Goal: Feedback & Contribution: Leave review/rating

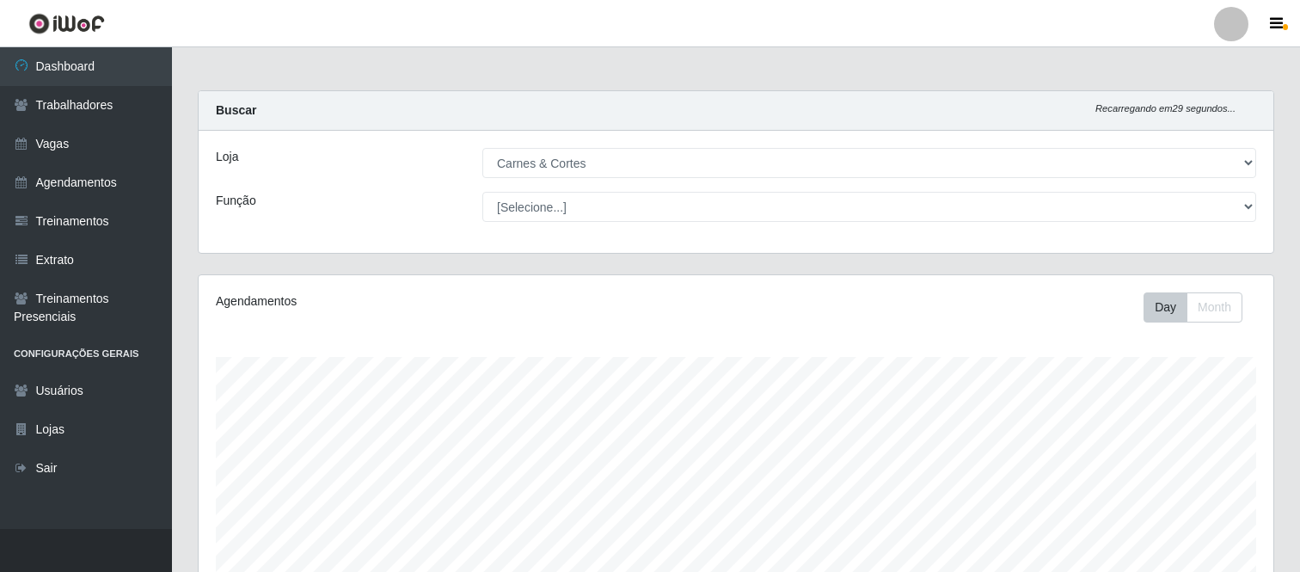
select select "433"
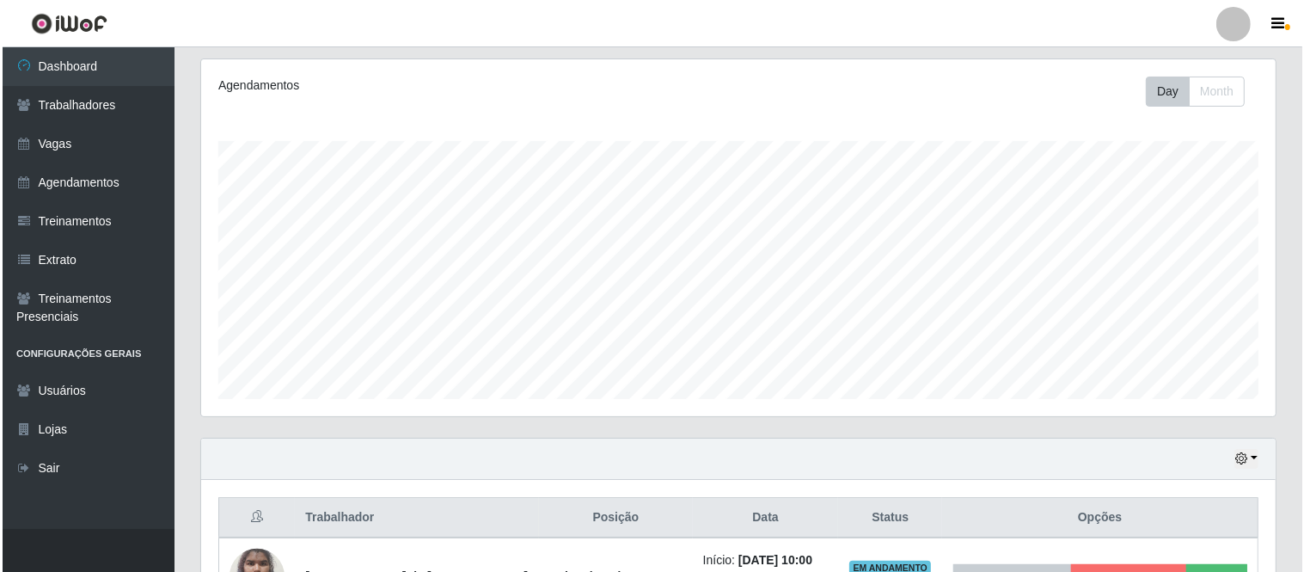
scroll to position [339, 0]
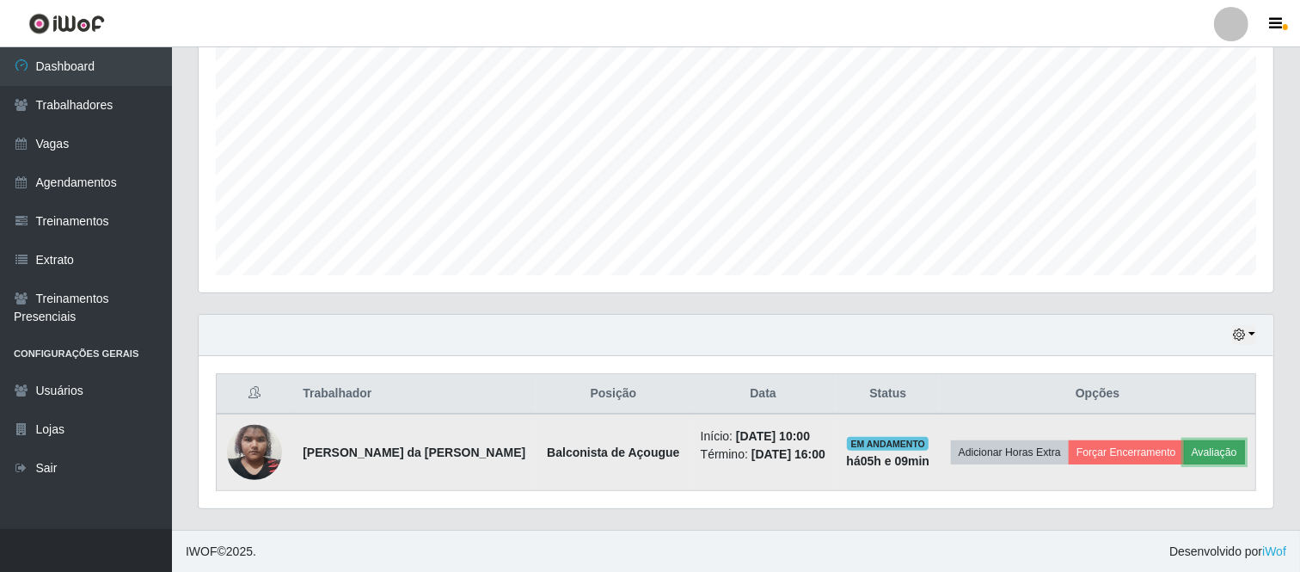
click at [1216, 458] on button "Avaliação" at bounding box center [1213, 452] width 61 height 24
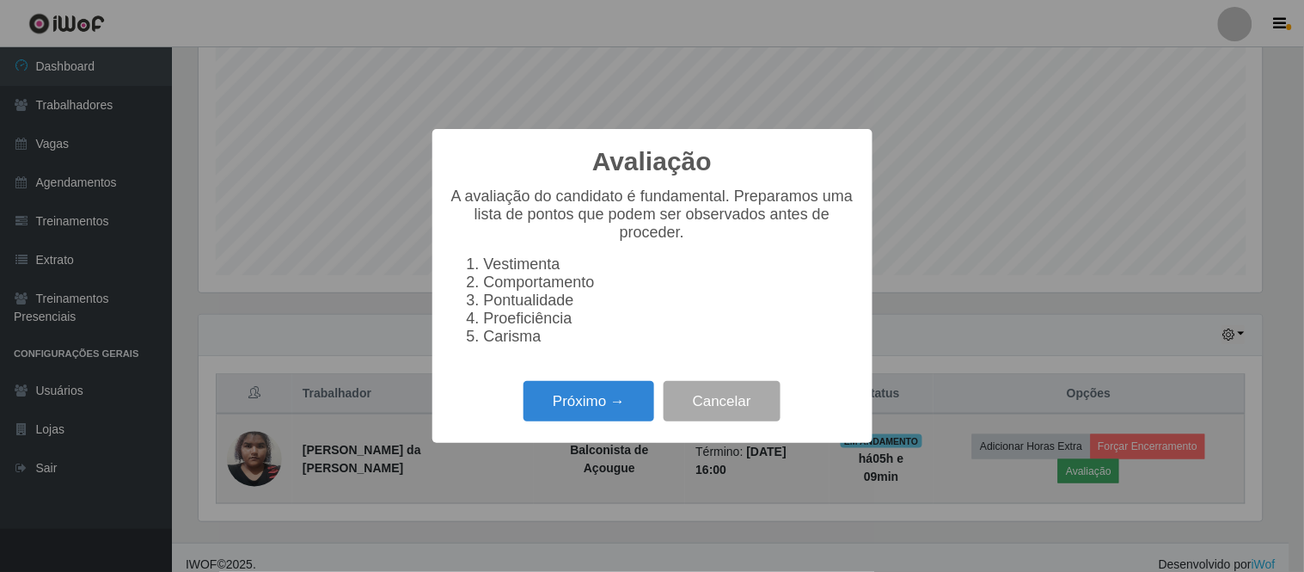
scroll to position [356, 1063]
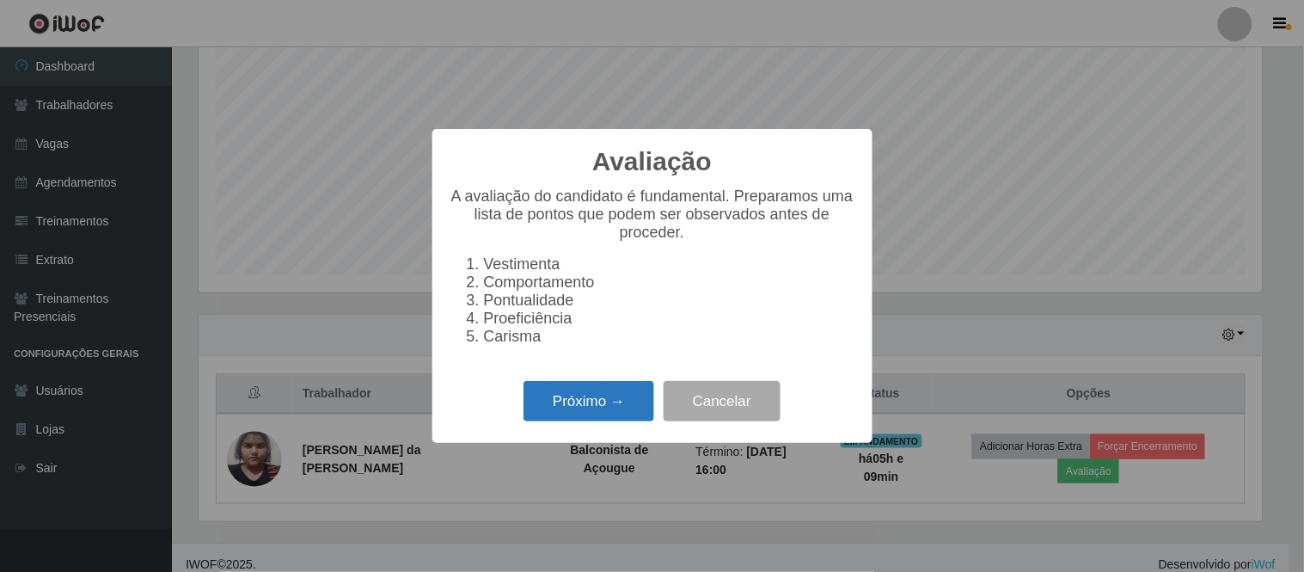
click at [599, 407] on button "Próximo →" at bounding box center [588, 401] width 131 height 40
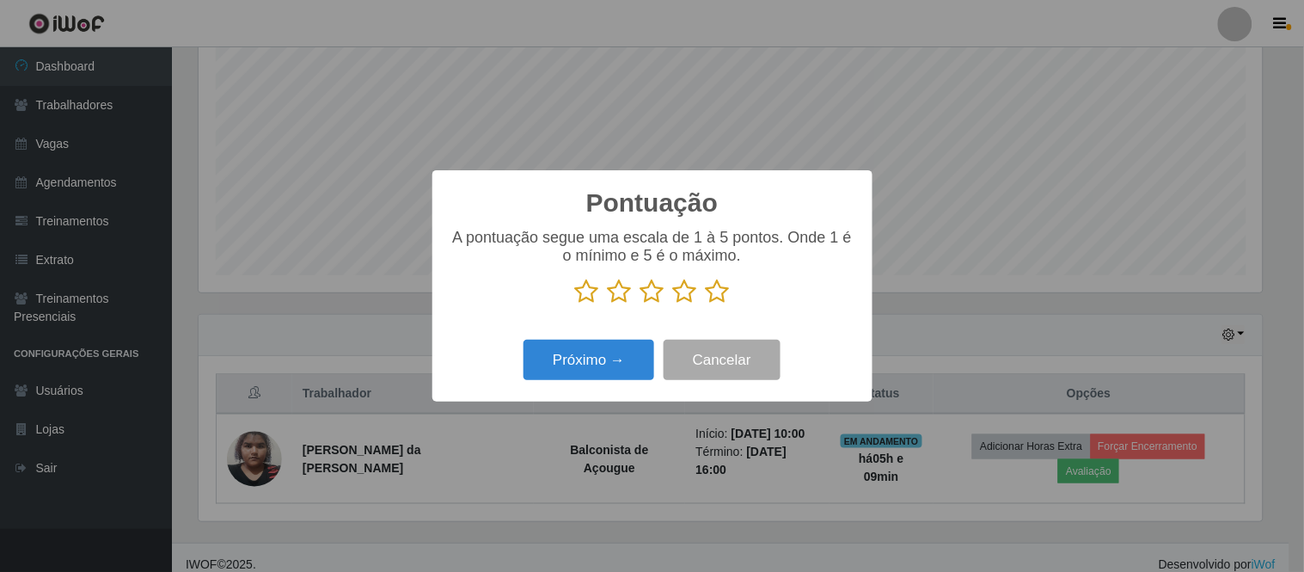
click at [720, 295] on icon at bounding box center [718, 291] width 24 height 26
click at [706, 304] on input "radio" at bounding box center [706, 304] width 0 height 0
click at [654, 303] on icon at bounding box center [652, 291] width 24 height 26
click at [640, 304] on input "radio" at bounding box center [640, 304] width 0 height 0
click at [621, 355] on button "Próximo →" at bounding box center [588, 359] width 131 height 40
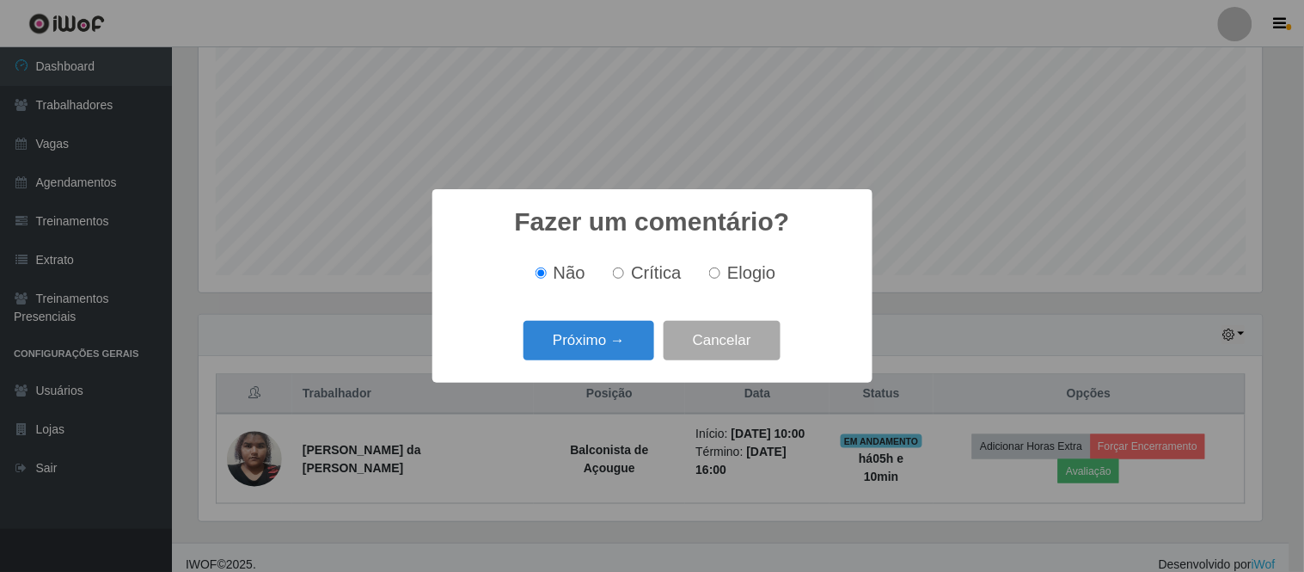
click at [731, 275] on span "Elogio" at bounding box center [751, 272] width 48 height 19
click at [720, 275] on input "Elogio" at bounding box center [714, 272] width 11 height 11
radio input "true"
click at [620, 336] on button "Próximo →" at bounding box center [588, 341] width 131 height 40
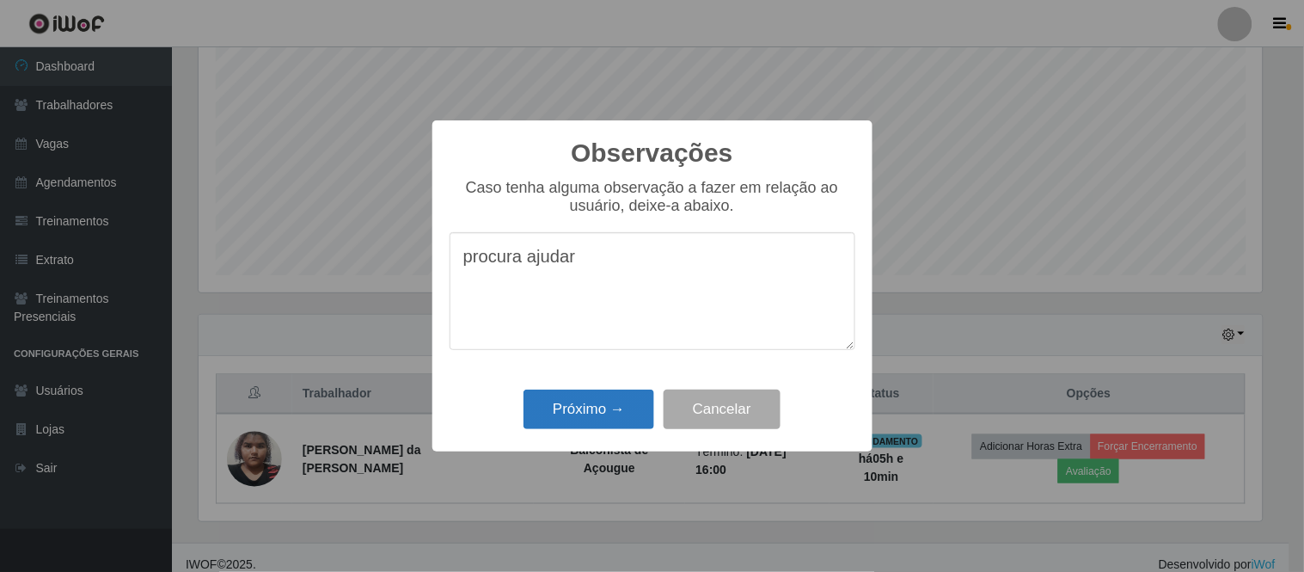
type textarea "procura ajudar"
click at [603, 424] on button "Próximo →" at bounding box center [588, 409] width 131 height 40
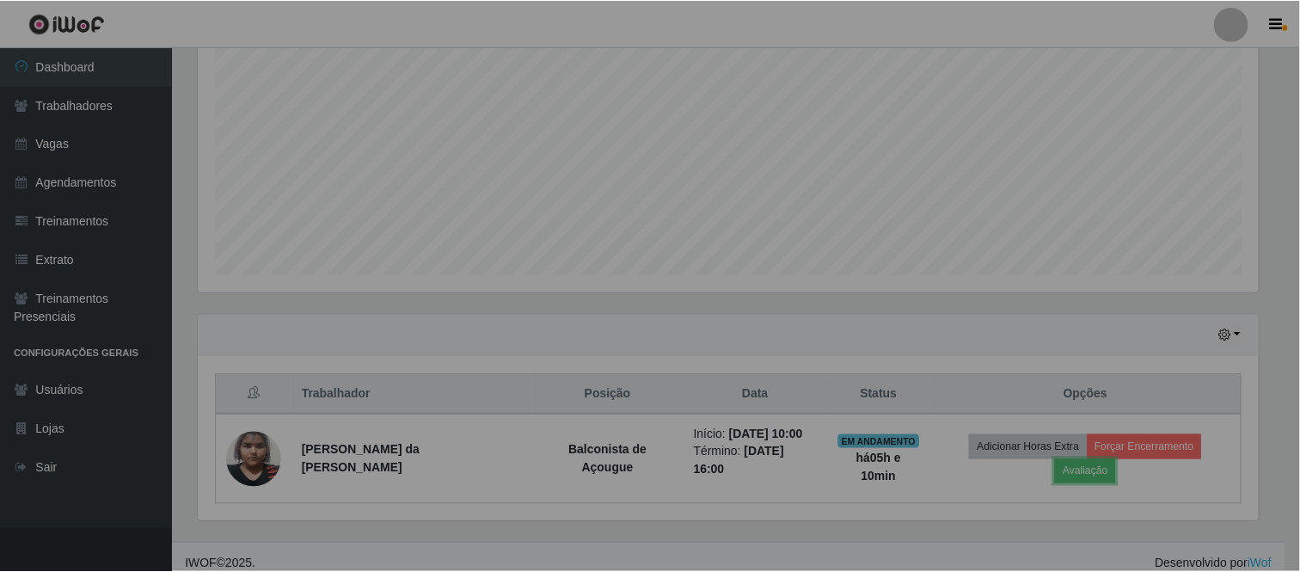
scroll to position [356, 1074]
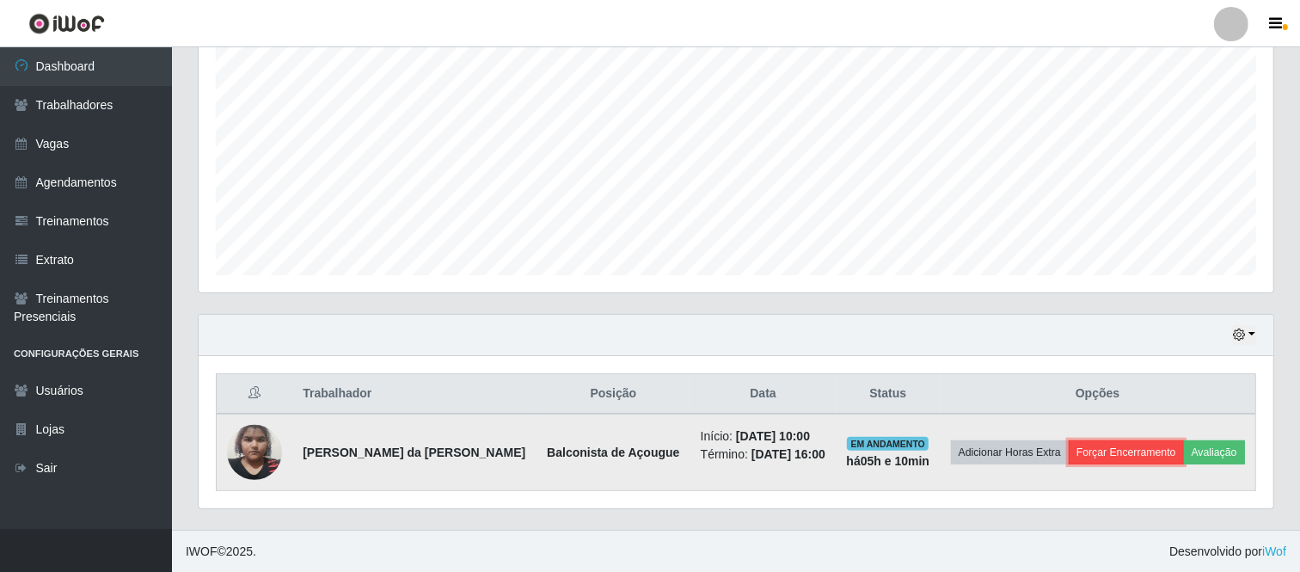
click at [1122, 456] on button "Forçar Encerramento" at bounding box center [1125, 452] width 115 height 24
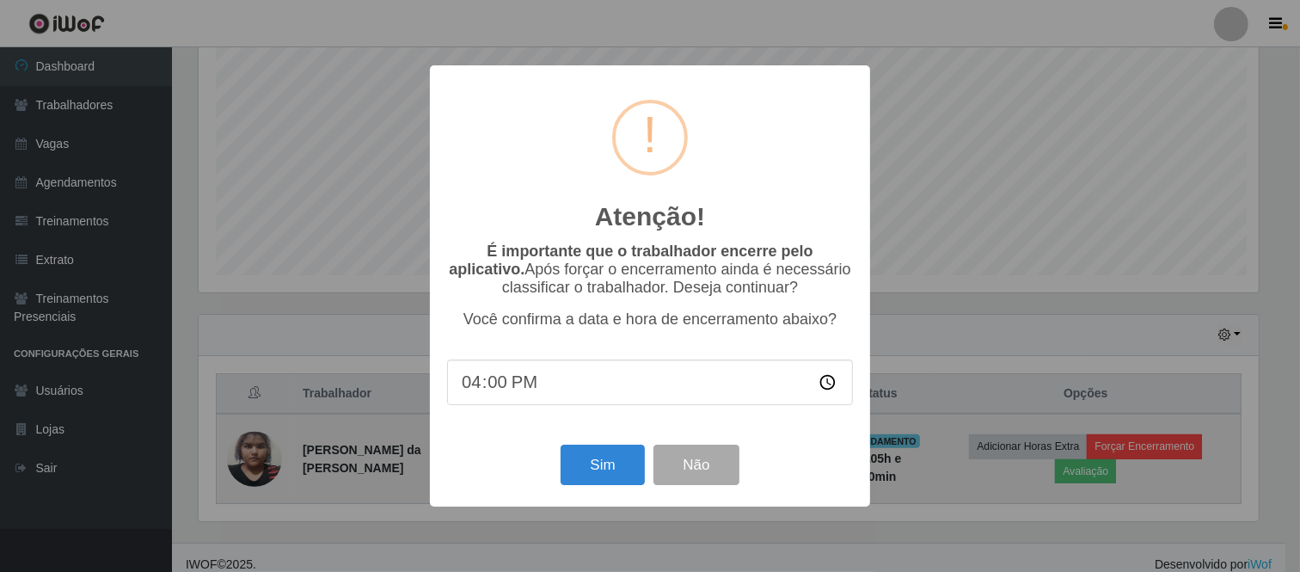
scroll to position [356, 1063]
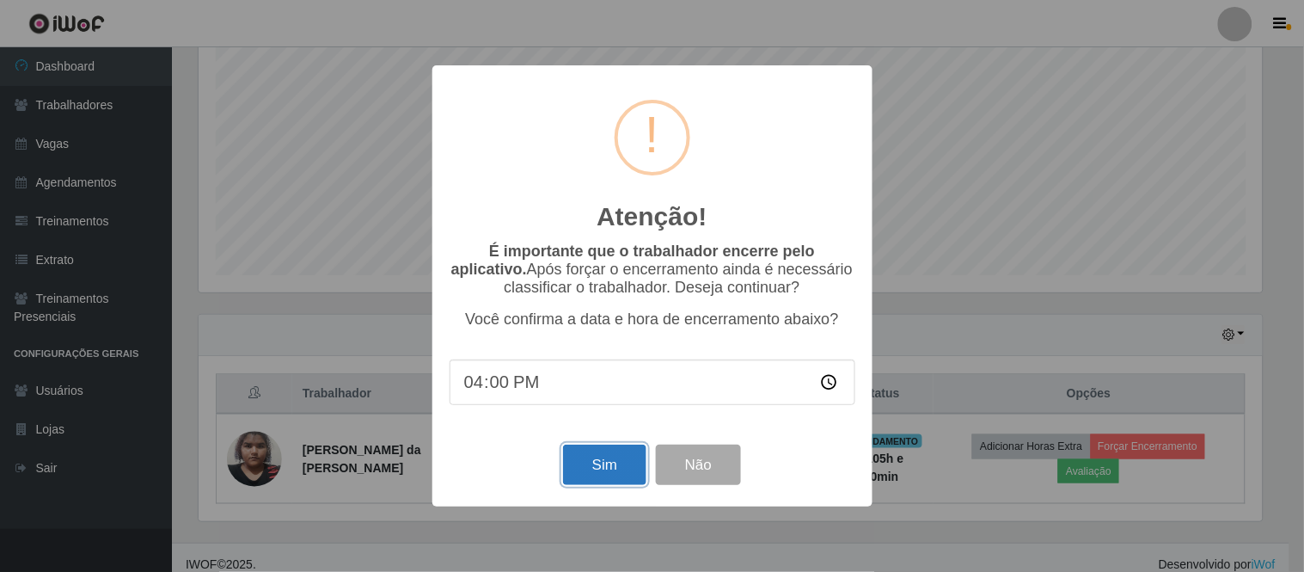
click at [606, 464] on button "Sim" at bounding box center [604, 464] width 83 height 40
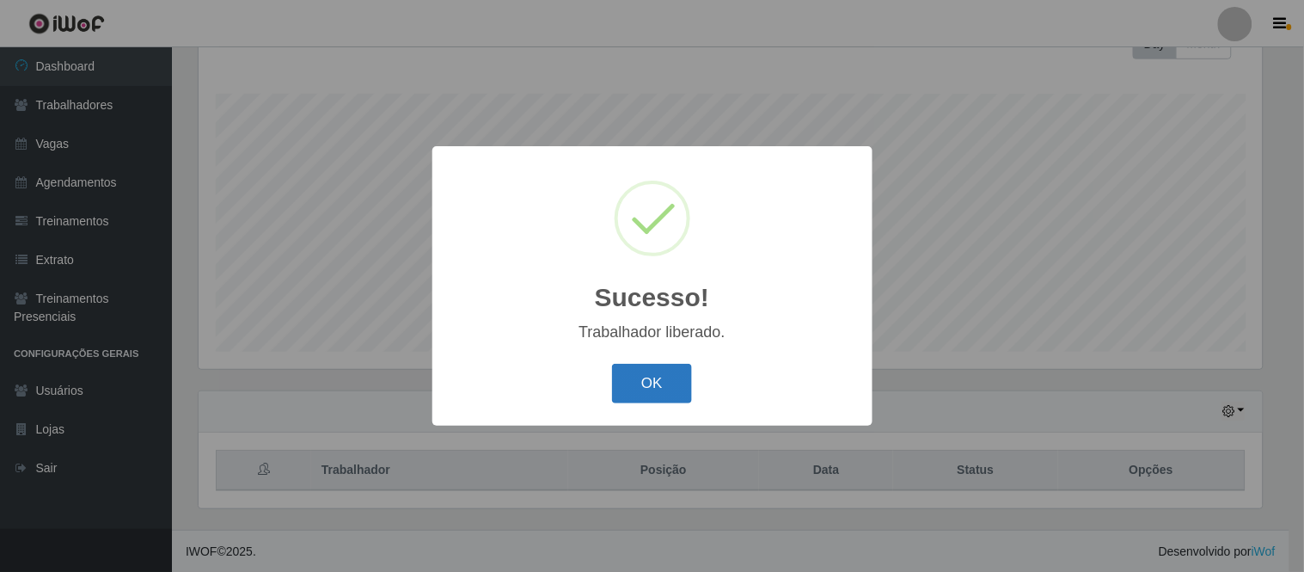
click at [665, 388] on button "OK" at bounding box center [652, 384] width 80 height 40
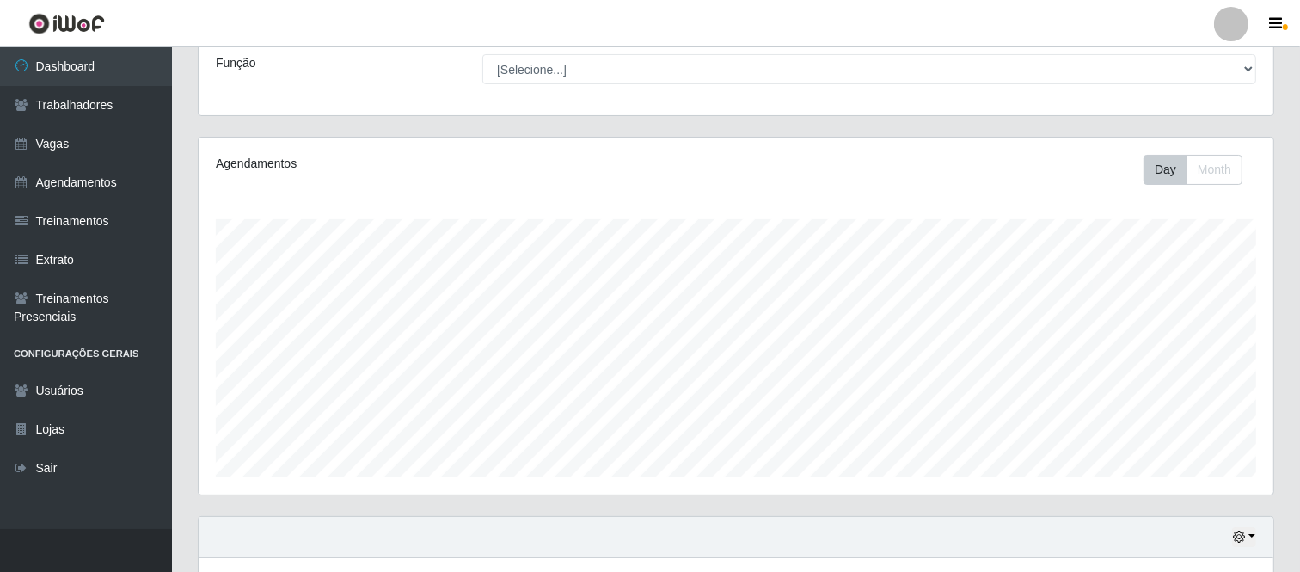
scroll to position [263, 0]
